Goal: Task Accomplishment & Management: Use online tool/utility

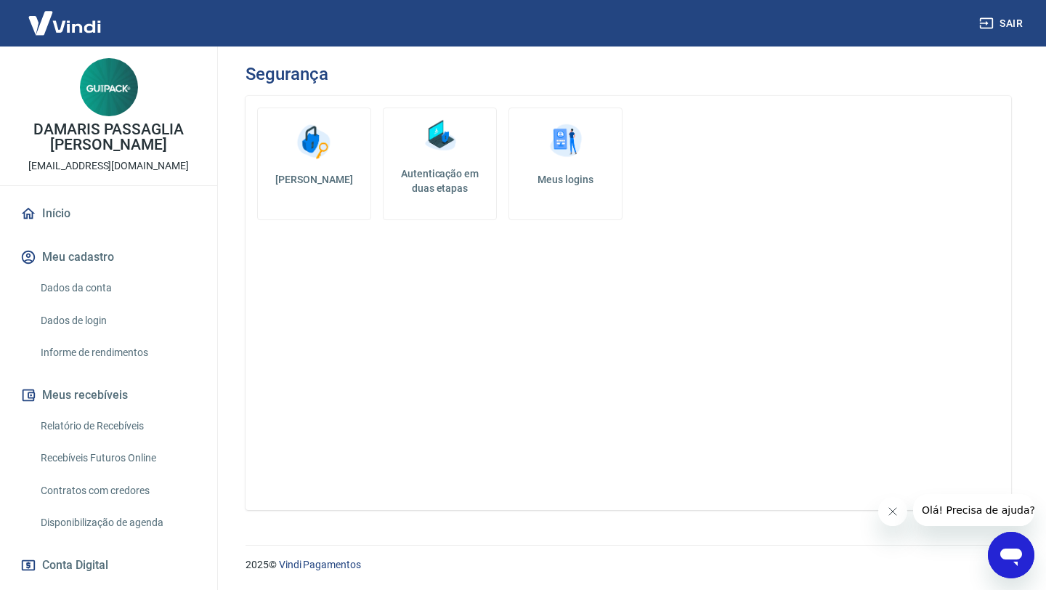
scroll to position [359, 0]
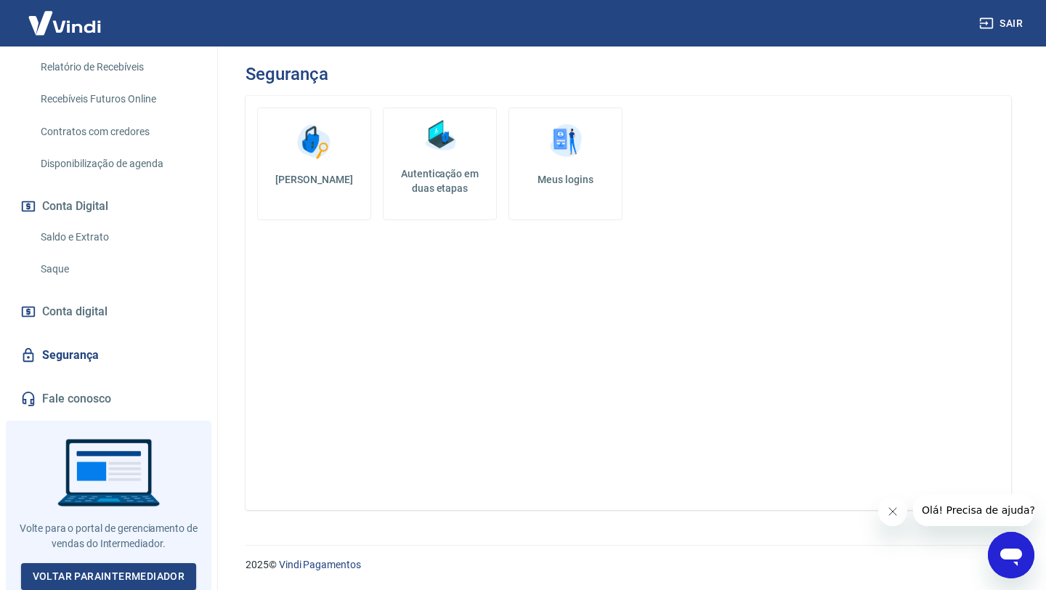
click at [83, 258] on link "Saque" at bounding box center [117, 269] width 165 height 30
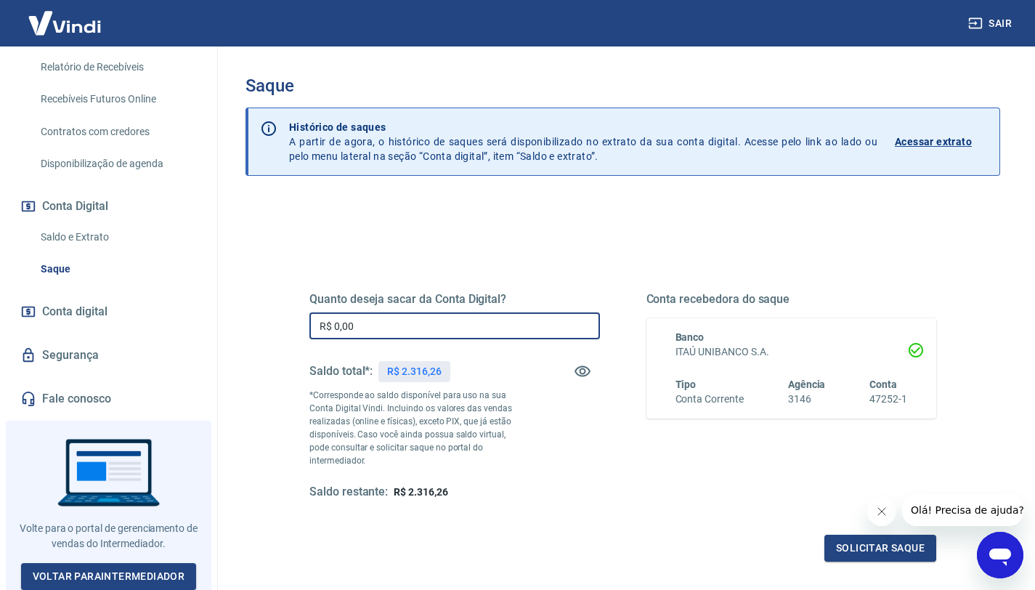
click at [377, 328] on input "R$ 0,00" at bounding box center [454, 325] width 291 height 27
type input "R$ 2.000,00"
click at [860, 538] on button "Solicitar saque" at bounding box center [880, 548] width 112 height 27
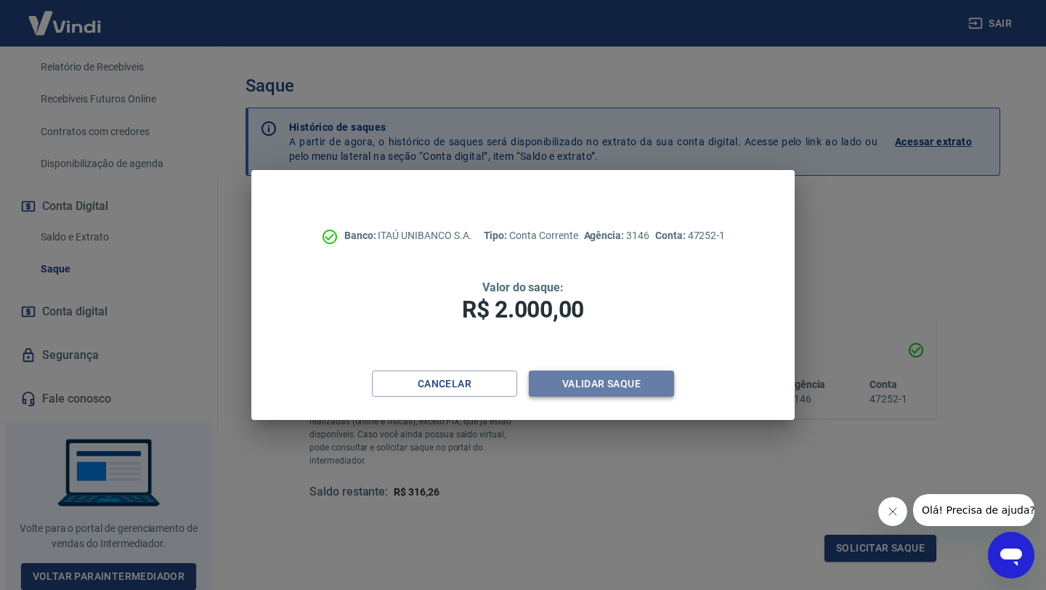
click at [619, 386] on button "Validar saque" at bounding box center [601, 383] width 145 height 27
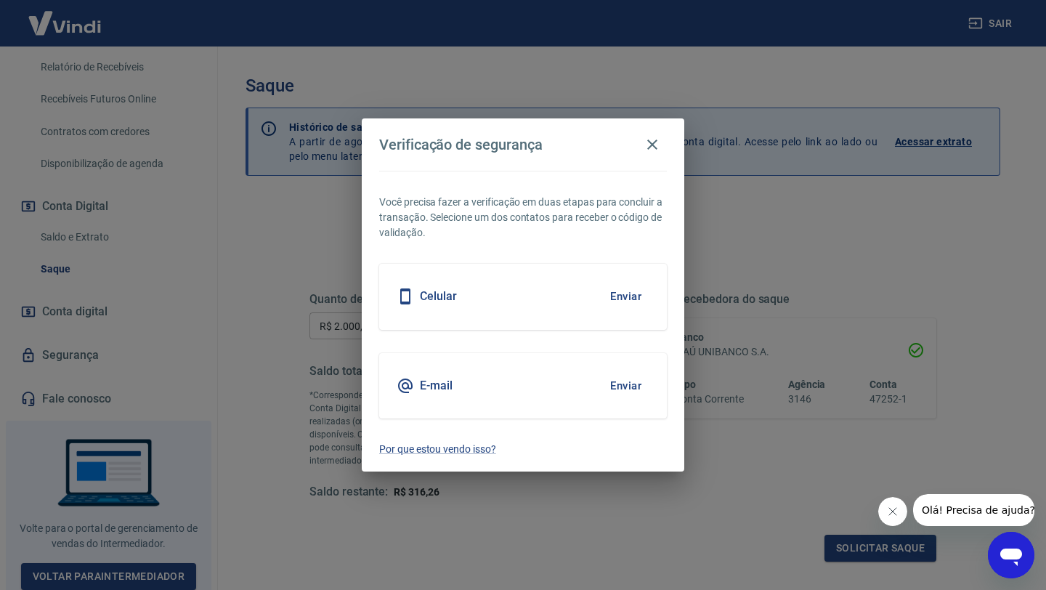
click at [629, 296] on button "Enviar" at bounding box center [625, 296] width 47 height 31
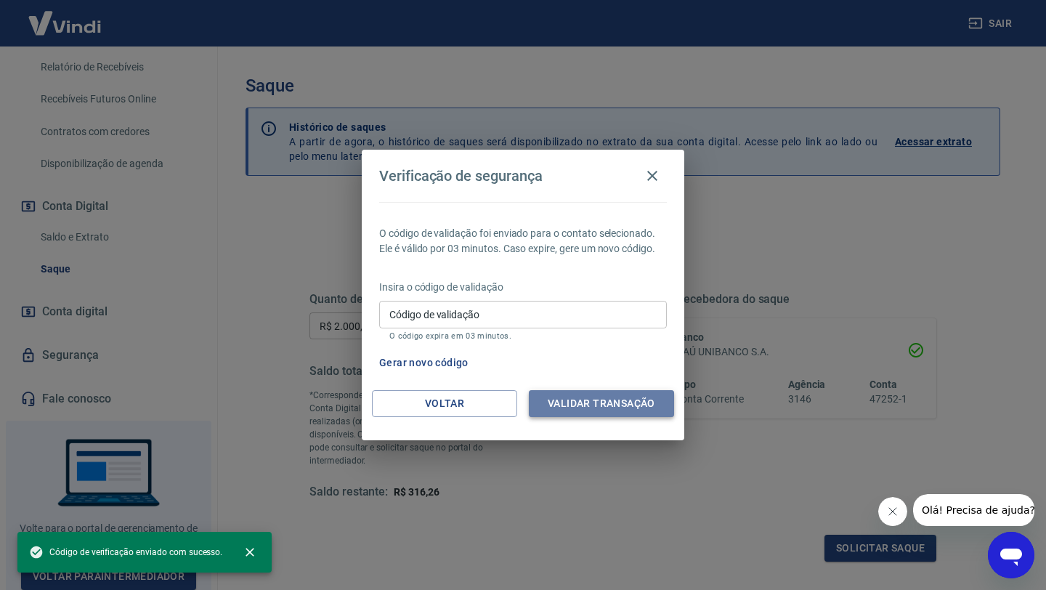
click at [591, 413] on button "Validar transação" at bounding box center [601, 403] width 145 height 27
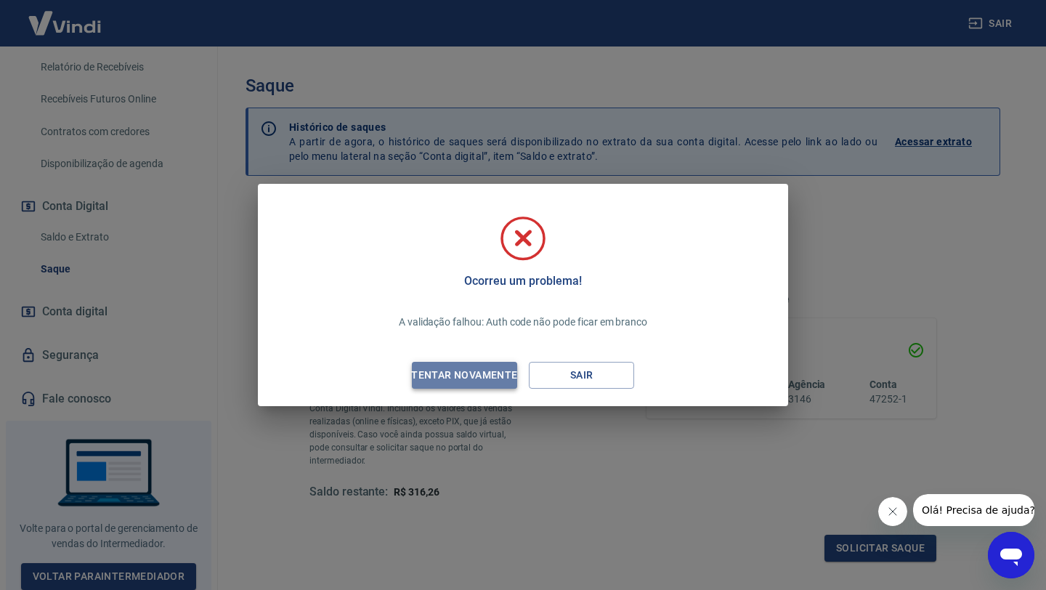
click at [479, 366] on div "Tentar novamente" at bounding box center [464, 375] width 141 height 18
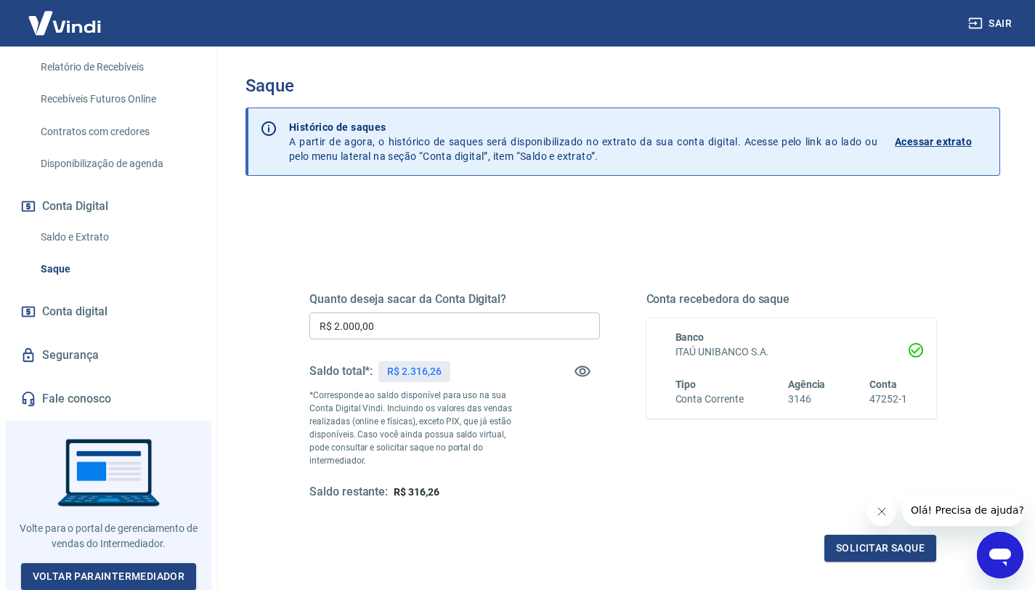
click at [848, 548] on div "Quanto deseja sacar da Conta Digital? R$ 2.000,00 ​ Saldo total*: R$ 2.316,26 *…" at bounding box center [623, 403] width 662 height 351
click at [851, 536] on button "Solicitar saque" at bounding box center [880, 548] width 112 height 27
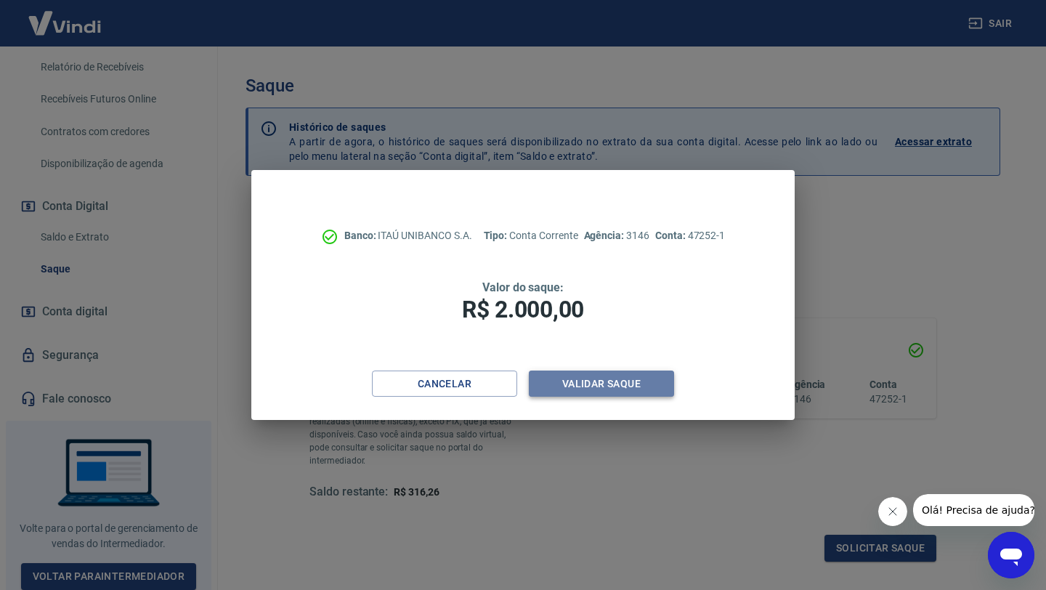
click at [576, 378] on button "Validar saque" at bounding box center [601, 383] width 145 height 27
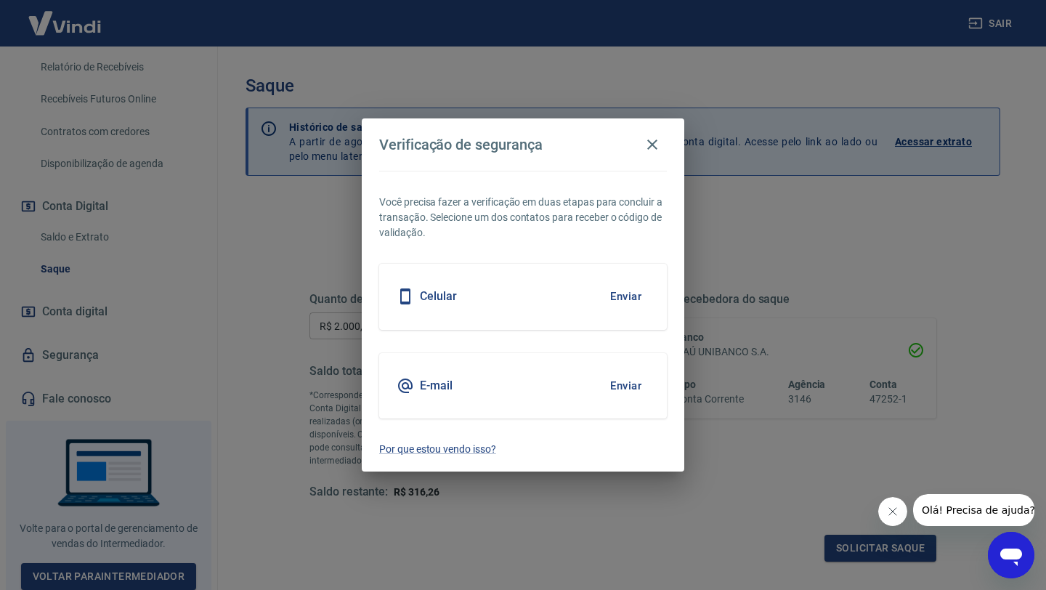
click at [633, 298] on button "Enviar" at bounding box center [625, 296] width 47 height 31
click at [625, 296] on button "Enviar" at bounding box center [625, 296] width 47 height 31
click at [656, 147] on icon "button" at bounding box center [652, 144] width 10 height 10
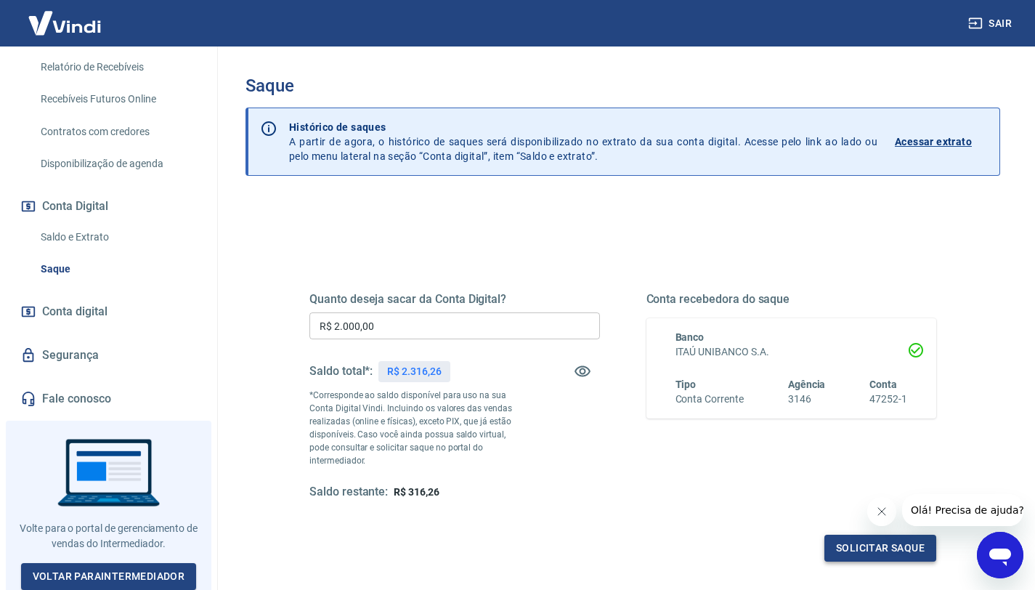
click at [842, 535] on button "Solicitar saque" at bounding box center [880, 548] width 112 height 27
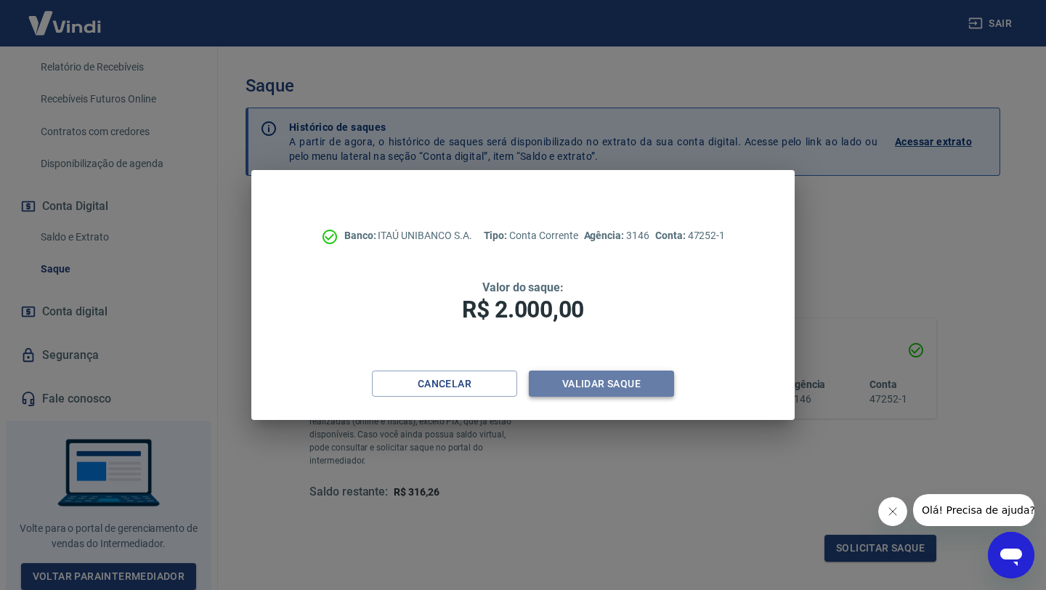
click at [570, 382] on button "Validar saque" at bounding box center [601, 383] width 145 height 27
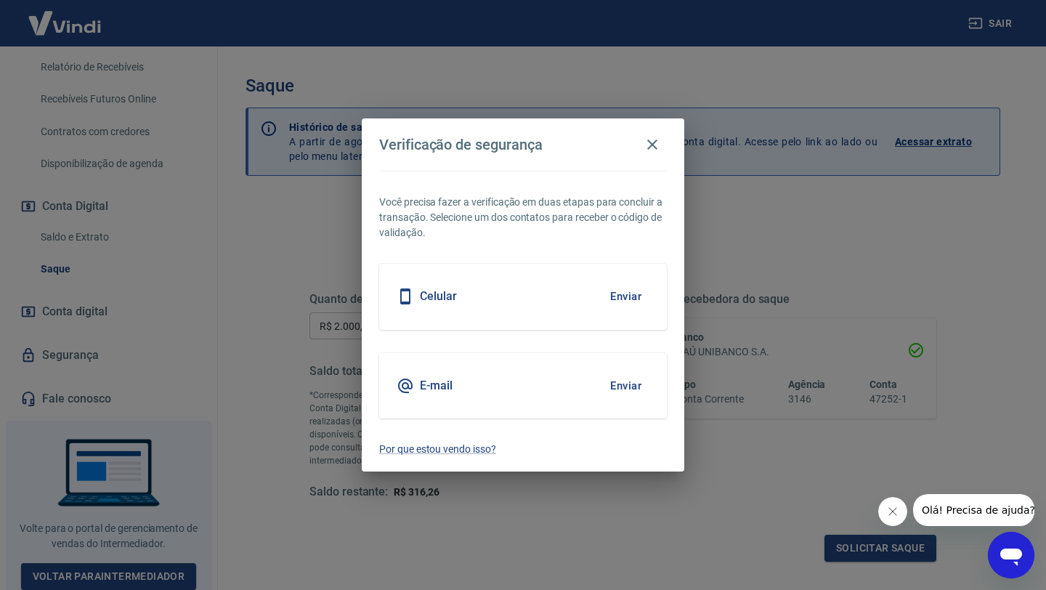
click at [616, 296] on button "Enviar" at bounding box center [625, 296] width 47 height 31
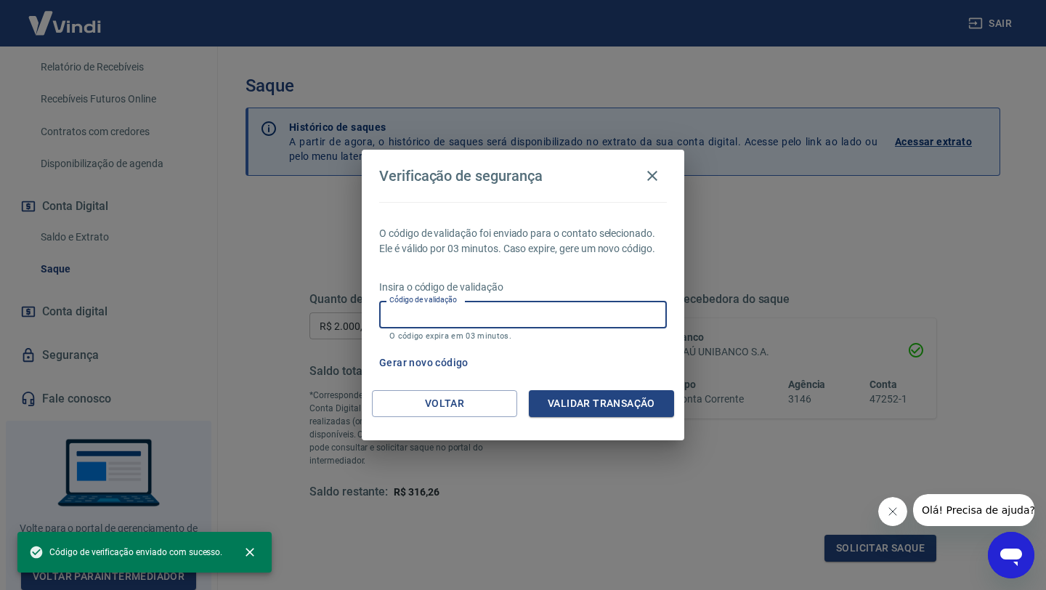
click at [463, 309] on div "Código de validação Código de validação O código expira em 03 minutos." at bounding box center [523, 320] width 288 height 39
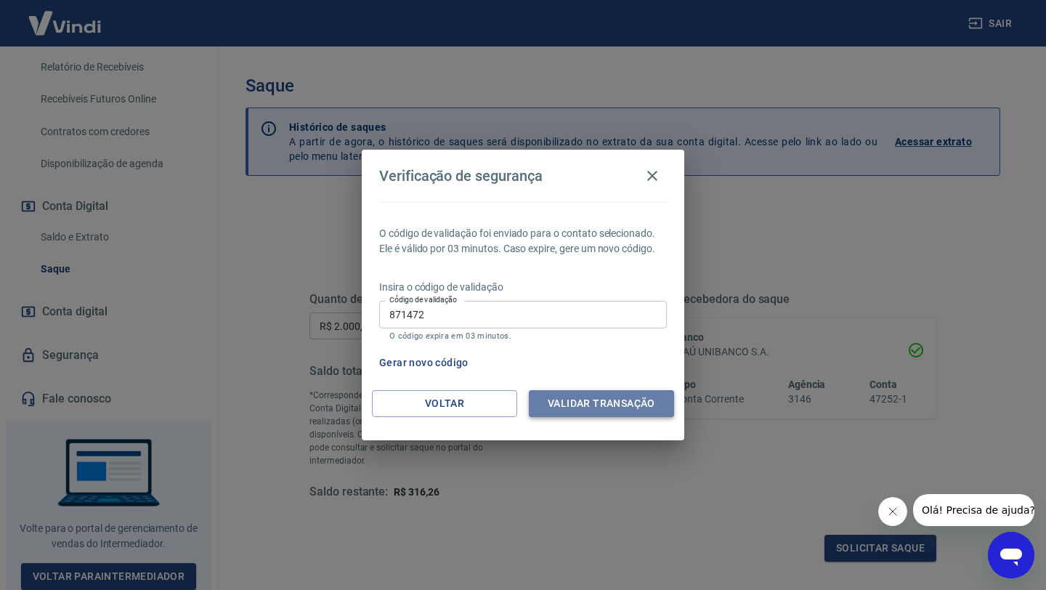
click at [596, 405] on button "Validar transação" at bounding box center [601, 403] width 145 height 27
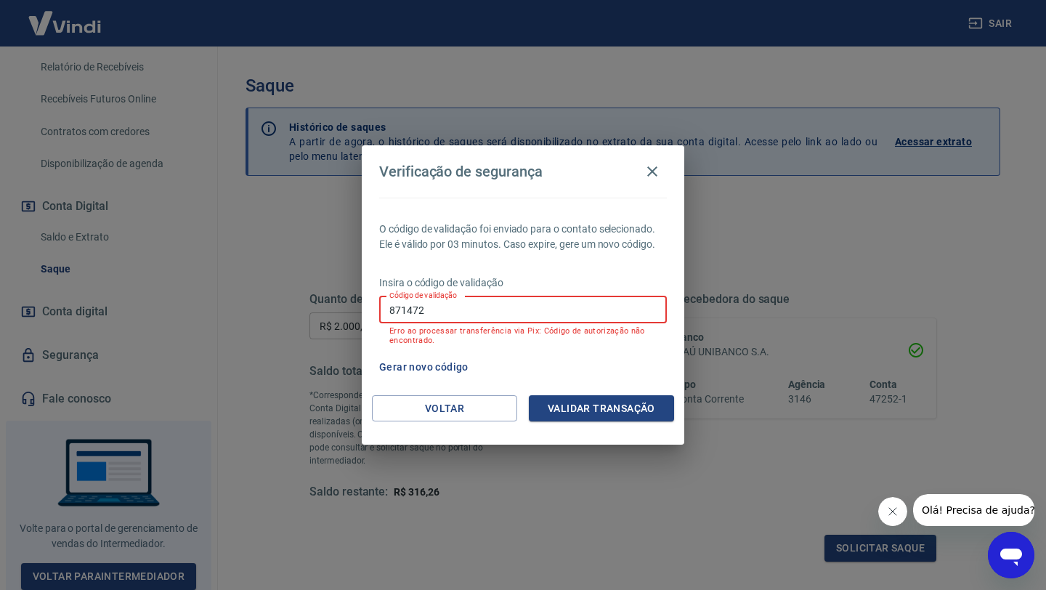
drag, startPoint x: 441, startPoint y: 309, endPoint x: 330, endPoint y: 300, distance: 111.5
click at [330, 300] on div "Verificação de segurança O código de validação foi enviado para o contato selec…" at bounding box center [523, 295] width 1046 height 590
type input "794324"
click at [551, 397] on button "Validar transação" at bounding box center [601, 408] width 145 height 27
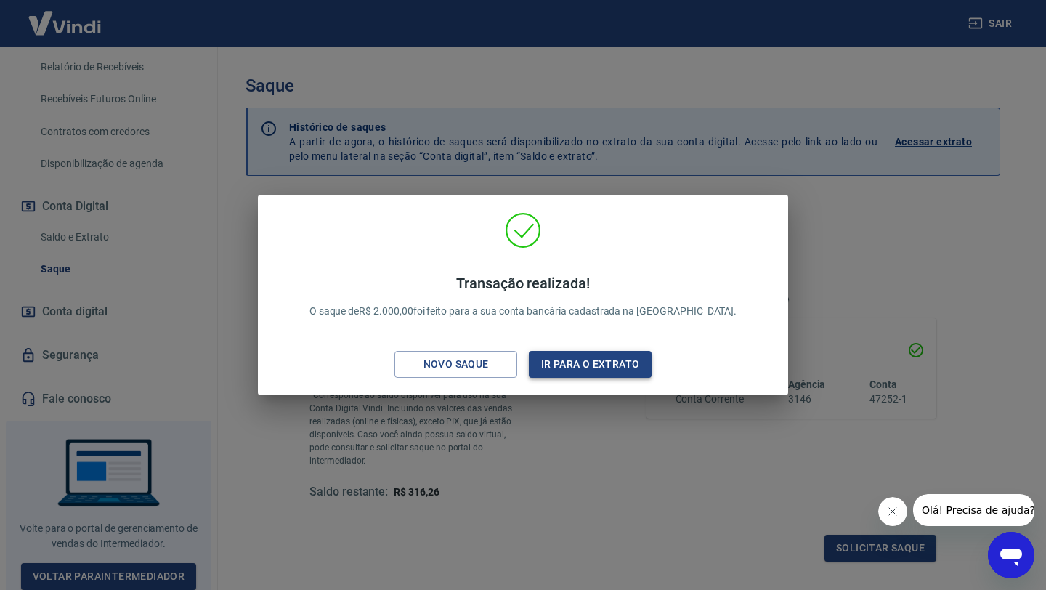
click at [570, 360] on button "Ir para o extrato" at bounding box center [590, 364] width 123 height 27
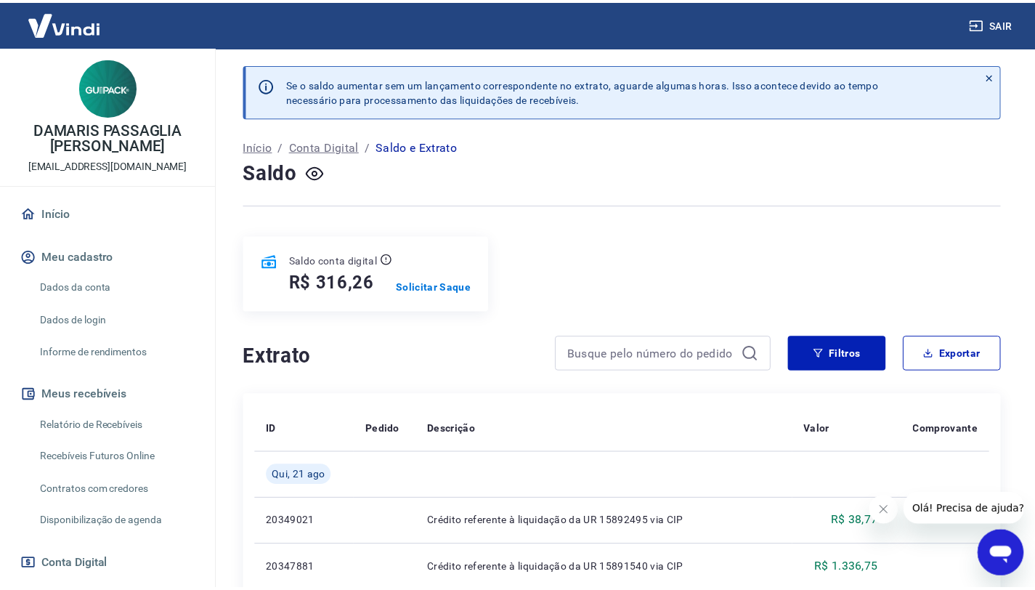
scroll to position [359, 0]
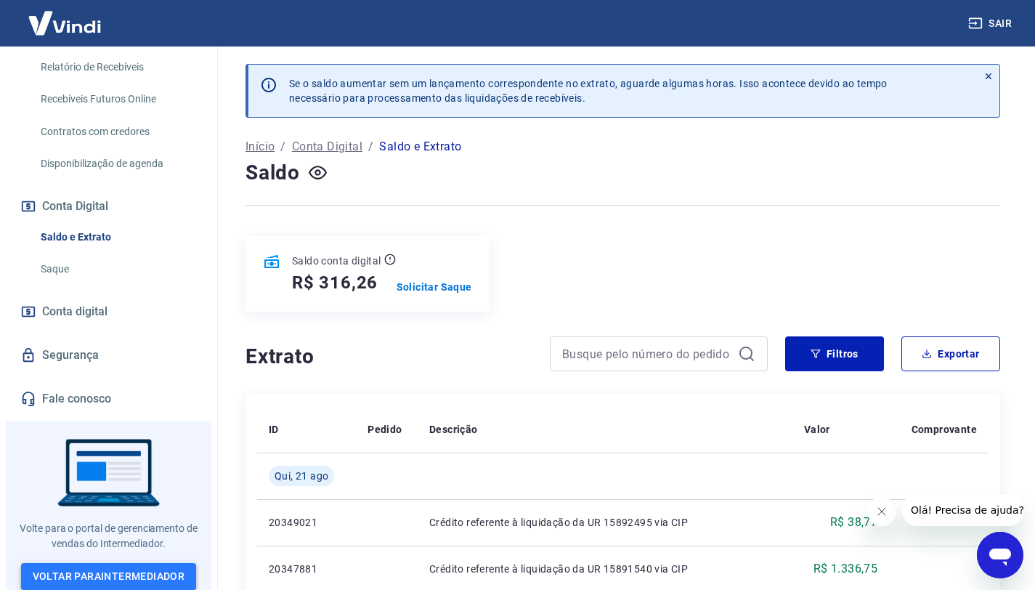
click at [98, 570] on link "Voltar para Intermediador" at bounding box center [109, 576] width 176 height 27
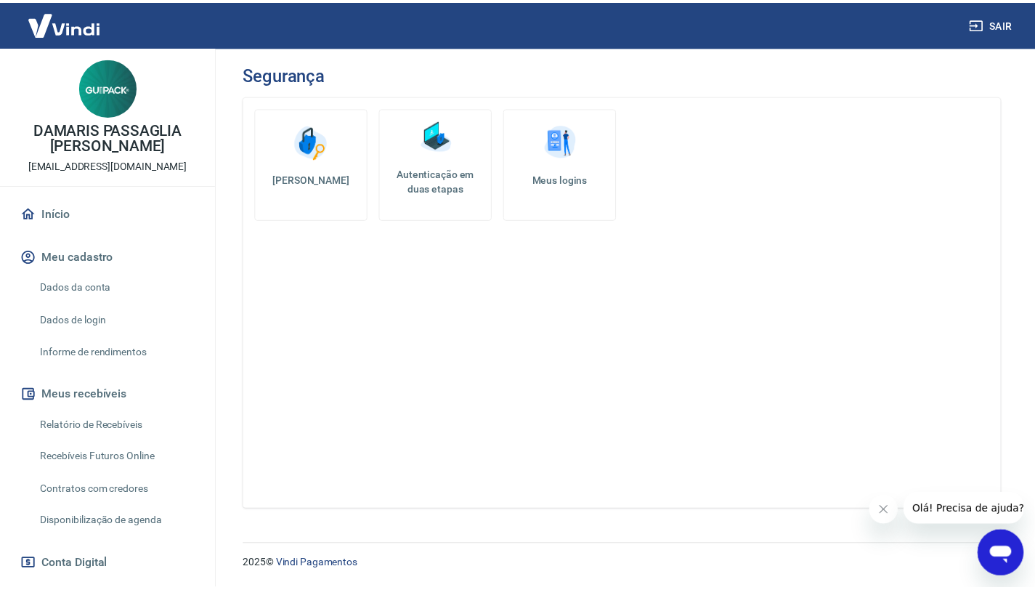
scroll to position [359, 0]
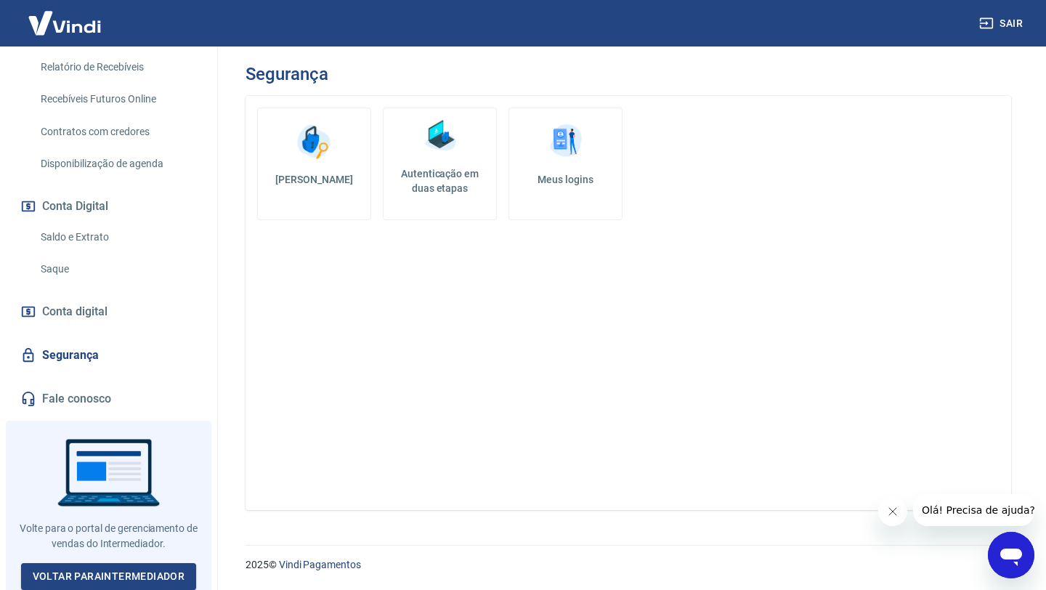
click at [77, 269] on link "Saque" at bounding box center [117, 269] width 165 height 30
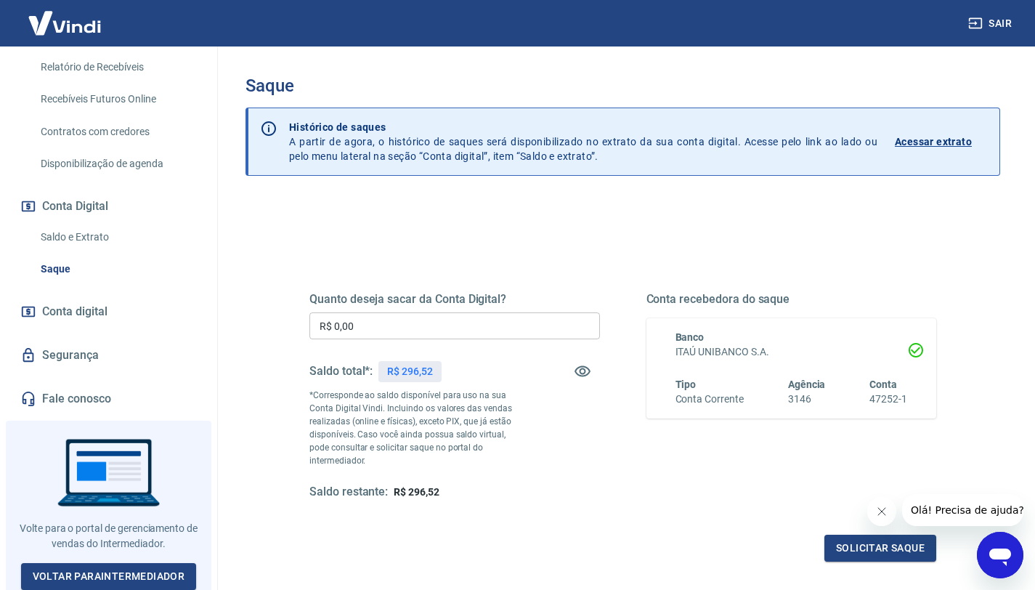
click at [406, 323] on input "R$ 0,00" at bounding box center [454, 325] width 291 height 27
